Goal: Information Seeking & Learning: Learn about a topic

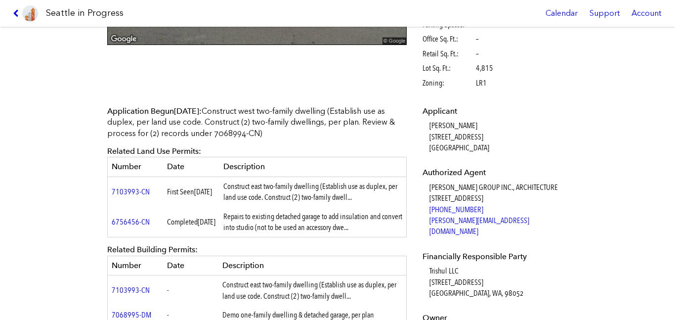
scroll to position [252, 0]
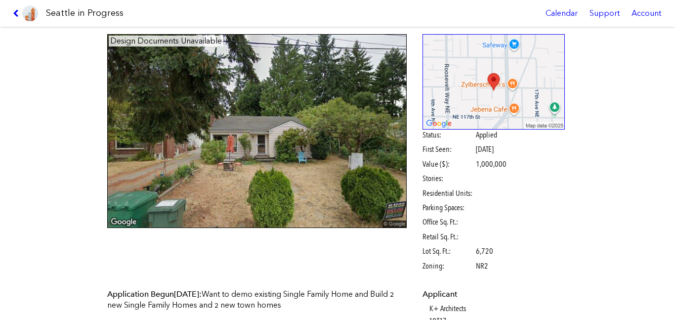
scroll to position [247, 0]
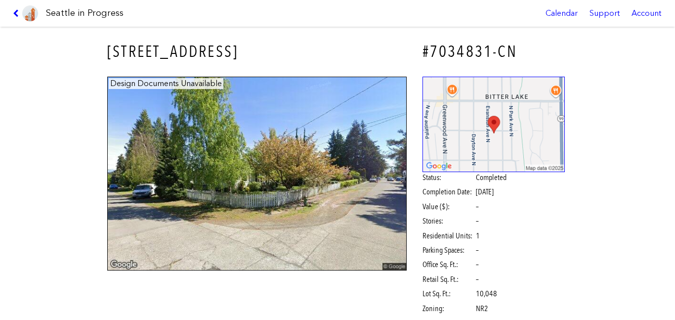
scroll to position [196, 0]
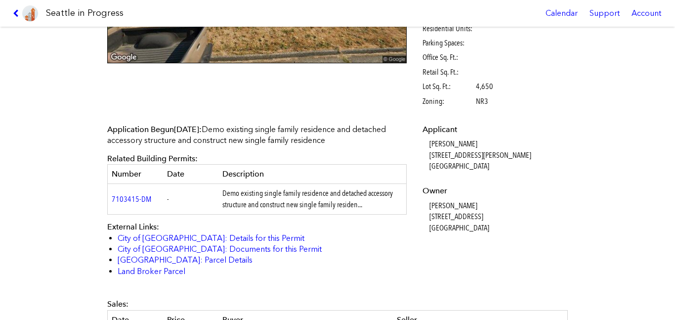
scroll to position [209, 0]
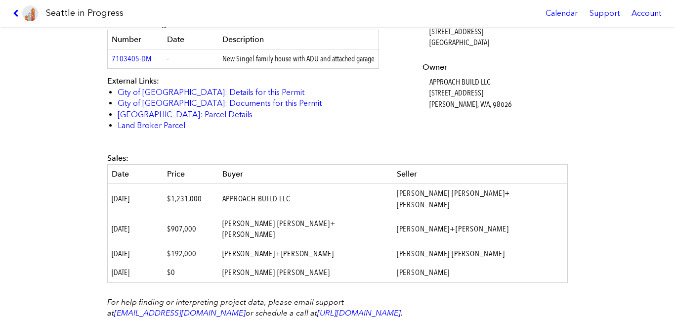
scroll to position [334, 0]
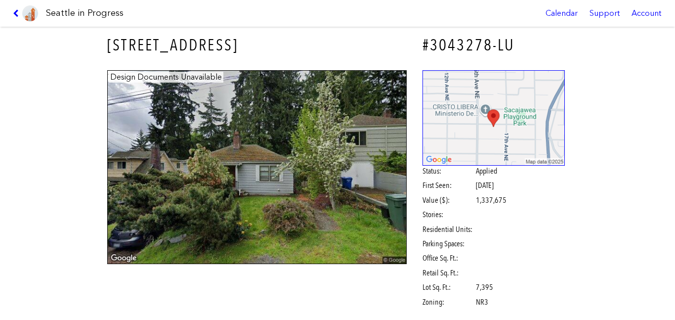
scroll to position [8, 0]
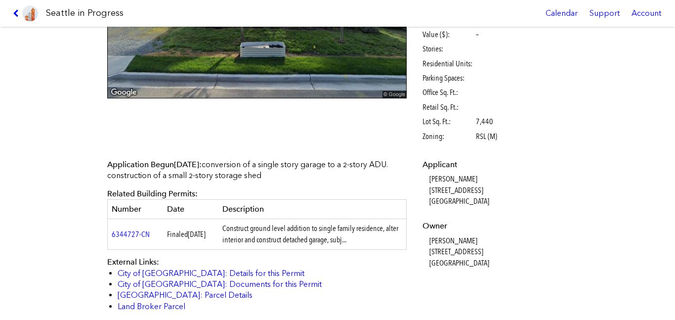
scroll to position [173, 0]
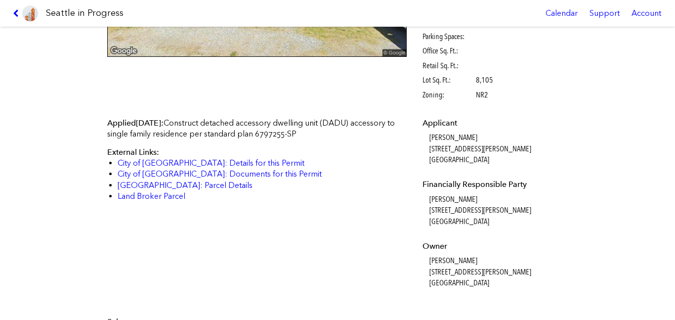
scroll to position [215, 0]
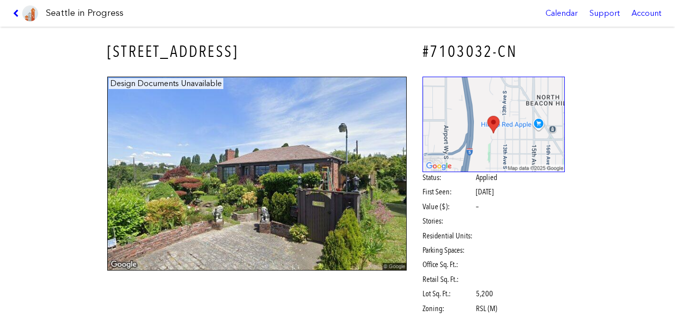
scroll to position [168, 0]
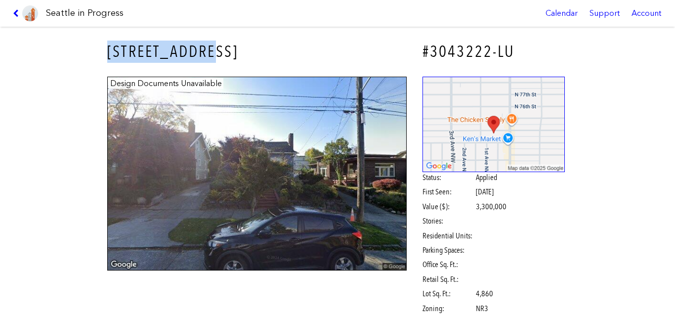
drag, startPoint x: 214, startPoint y: 49, endPoint x: 110, endPoint y: 51, distance: 104.8
click at [110, 51] on h3 "[STREET_ADDRESS]" at bounding box center [256, 52] width 299 height 22
